Goal: Check status: Check status

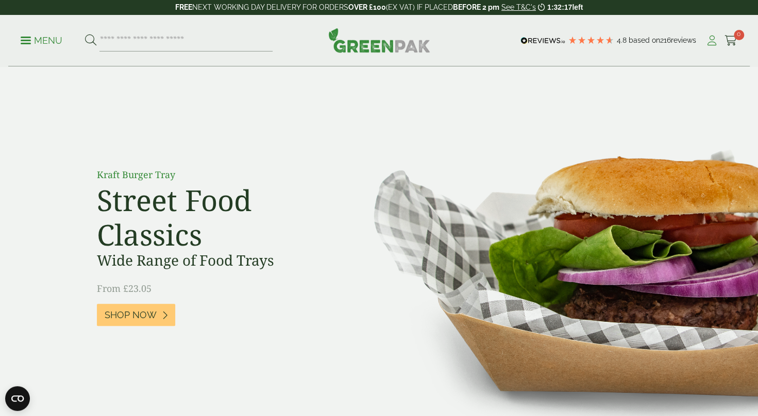
click at [709, 40] on icon at bounding box center [711, 41] width 13 height 10
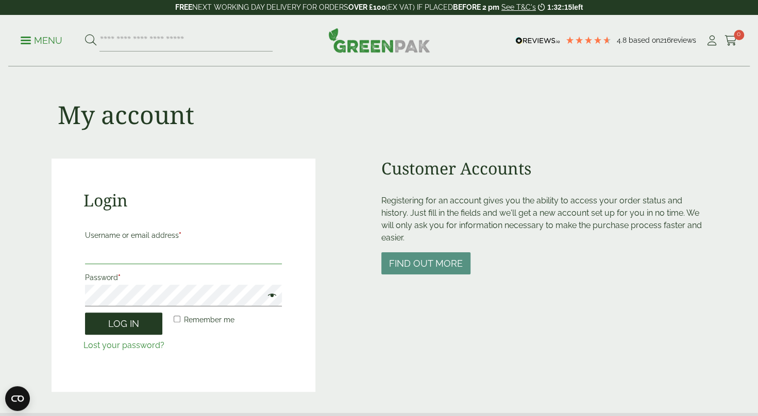
type input "**********"
click at [134, 320] on button "Log in" at bounding box center [123, 324] width 77 height 22
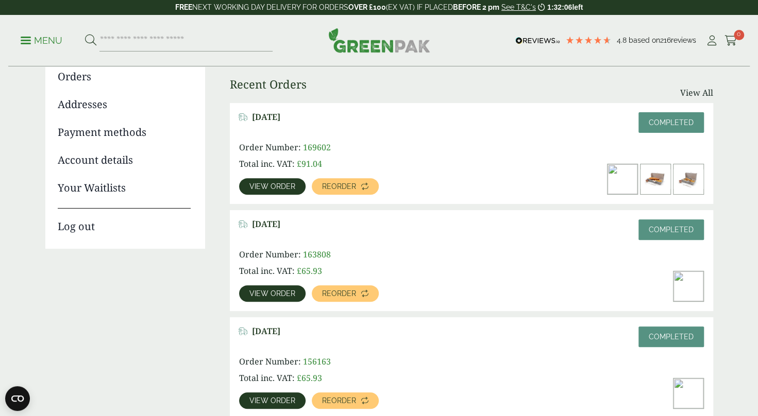
scroll to position [124, 0]
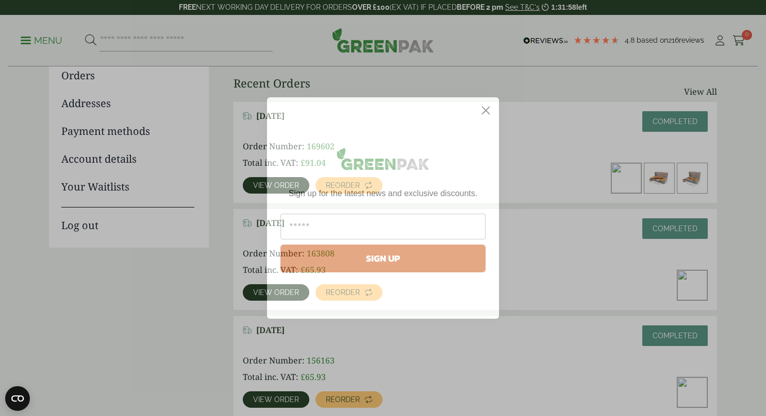
click at [488, 114] on circle "Close dialog" at bounding box center [485, 110] width 17 height 17
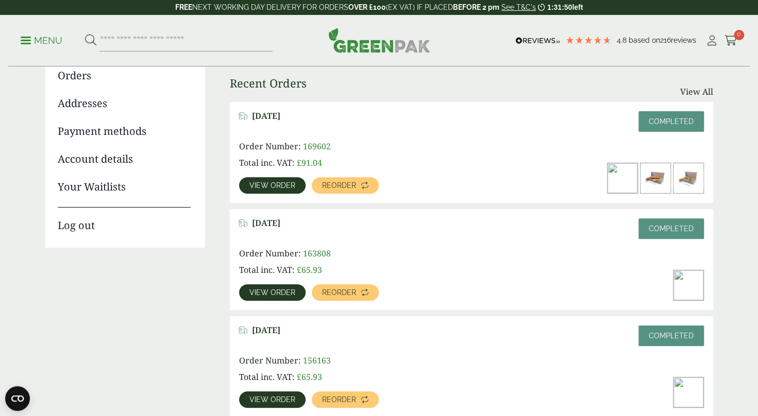
click at [271, 292] on span "View order" at bounding box center [272, 292] width 46 height 7
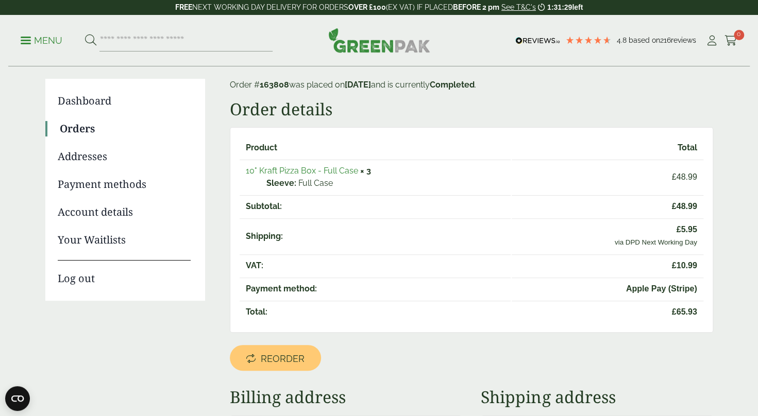
scroll to position [62, 0]
